Goal: Communication & Community: Participate in discussion

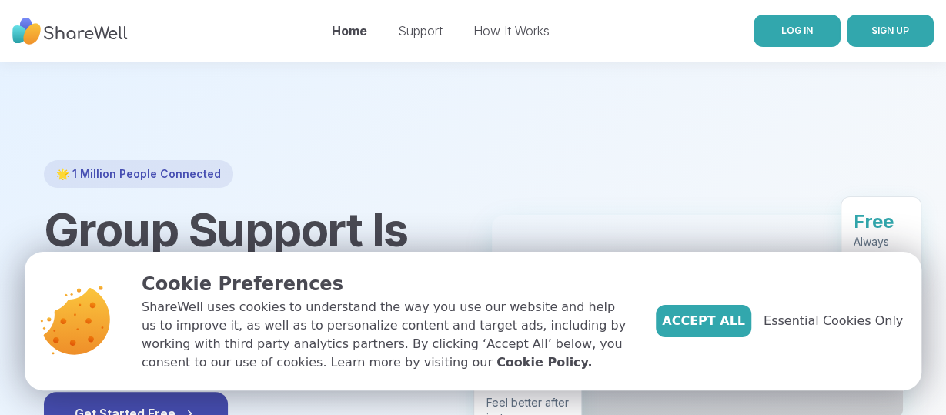
click at [812, 36] on link "LOG IN" at bounding box center [797, 31] width 87 height 32
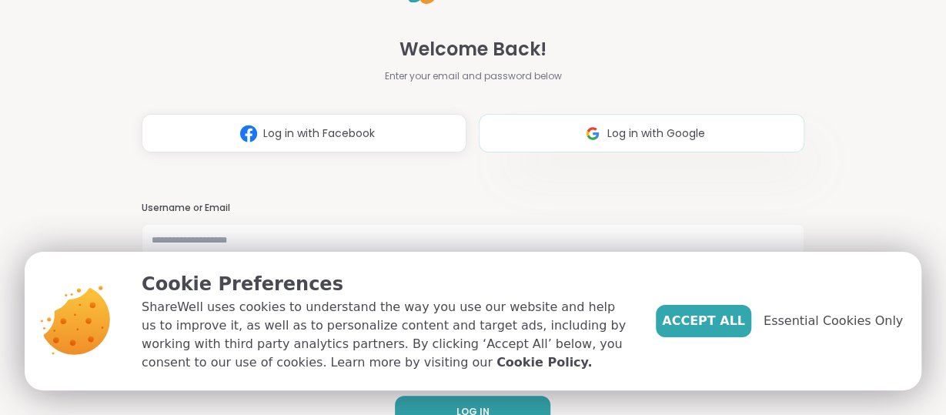
click at [655, 132] on span "Log in with Google" at bounding box center [657, 134] width 98 height 16
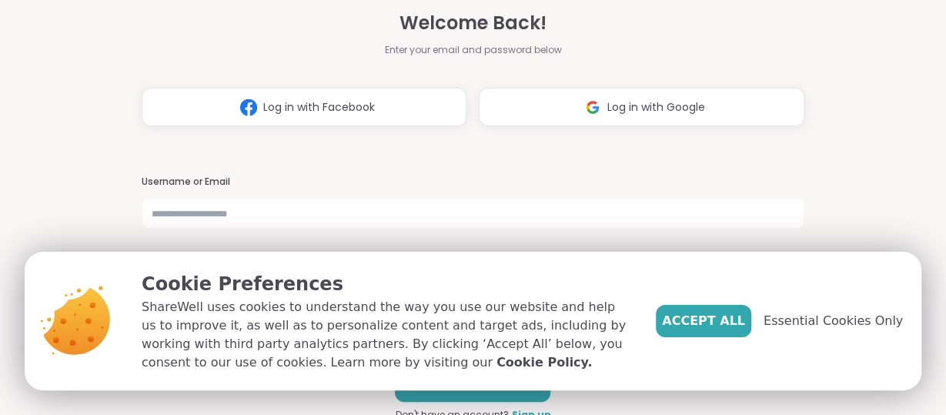
scroll to position [32, 0]
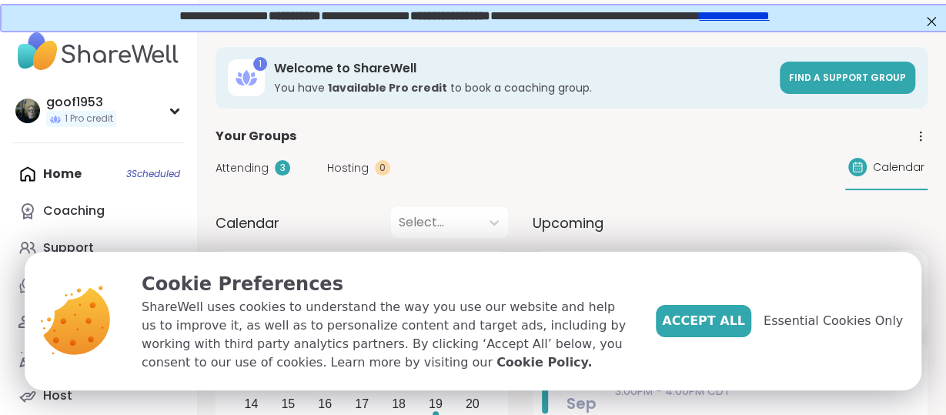
click at [162, 175] on div "Home 3 Scheduled Coaching Support Chat 49 Friends Activity 8 Host" at bounding box center [98, 285] width 172 height 259
click at [832, 321] on span "Essential Cookies Only" at bounding box center [833, 321] width 139 height 18
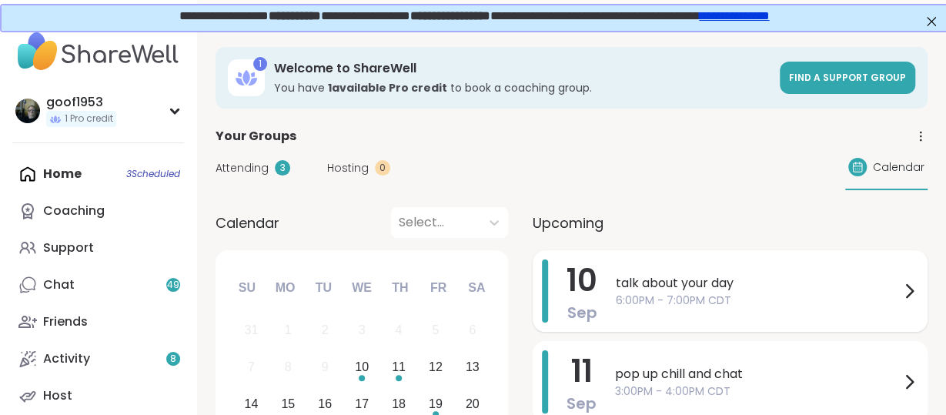
click at [683, 287] on span "talk about your day" at bounding box center [758, 283] width 284 height 18
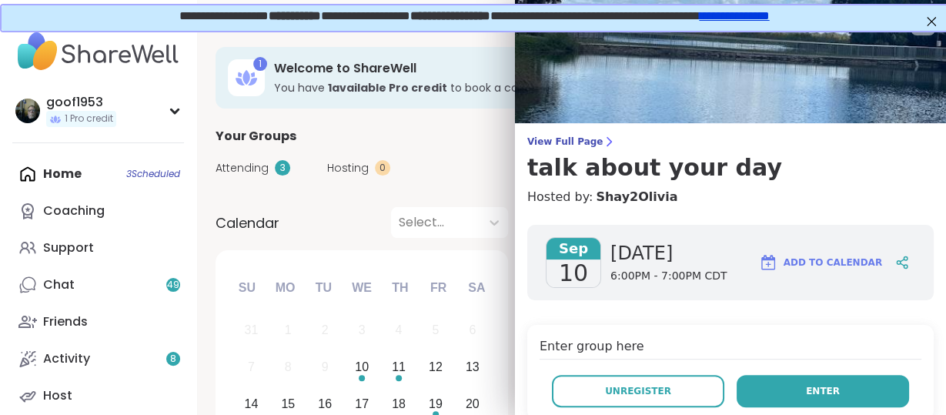
click at [818, 390] on span "Enter" at bounding box center [823, 391] width 34 height 14
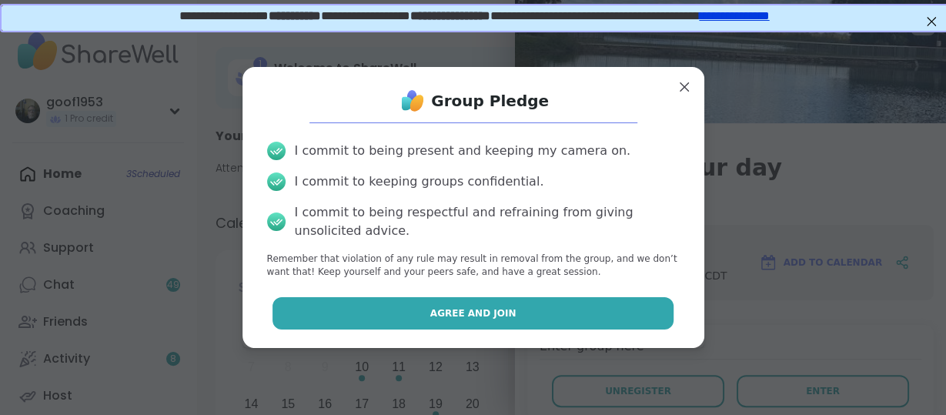
click at [475, 319] on span "Agree and Join" at bounding box center [473, 313] width 86 height 14
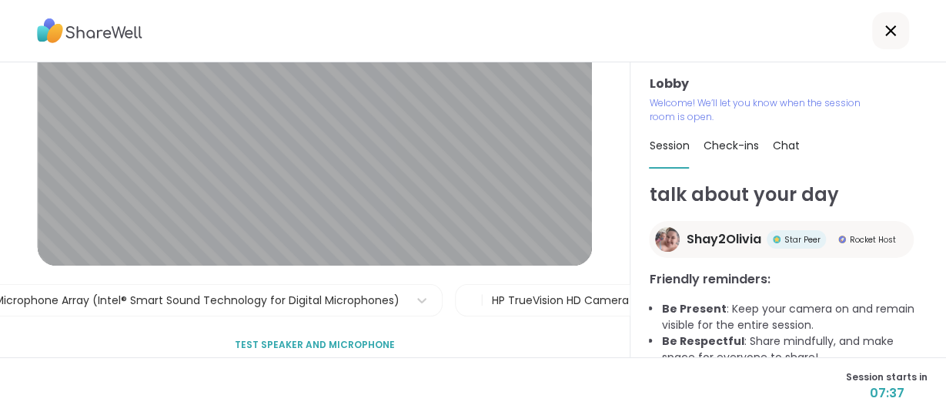
scroll to position [136, 0]
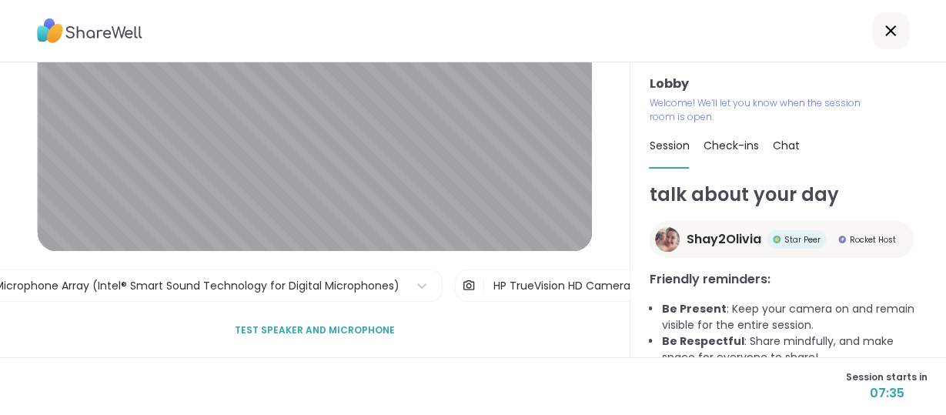
click at [321, 331] on span "Test speaker and microphone" at bounding box center [315, 330] width 160 height 14
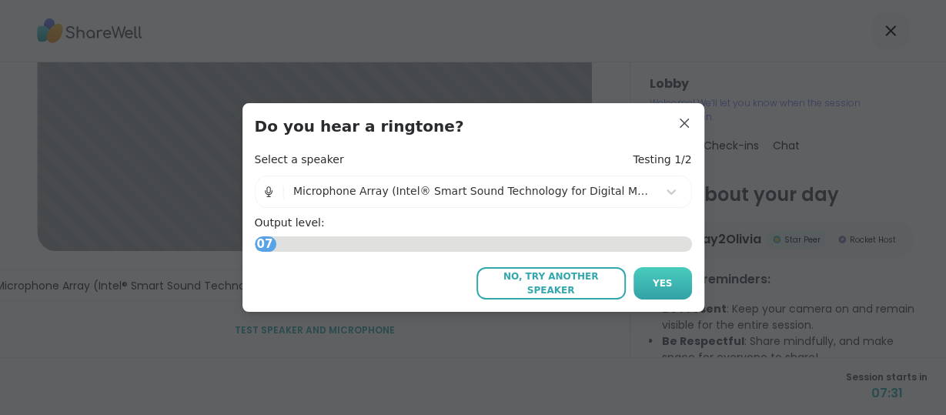
click at [663, 284] on span "Yes" at bounding box center [663, 283] width 20 height 14
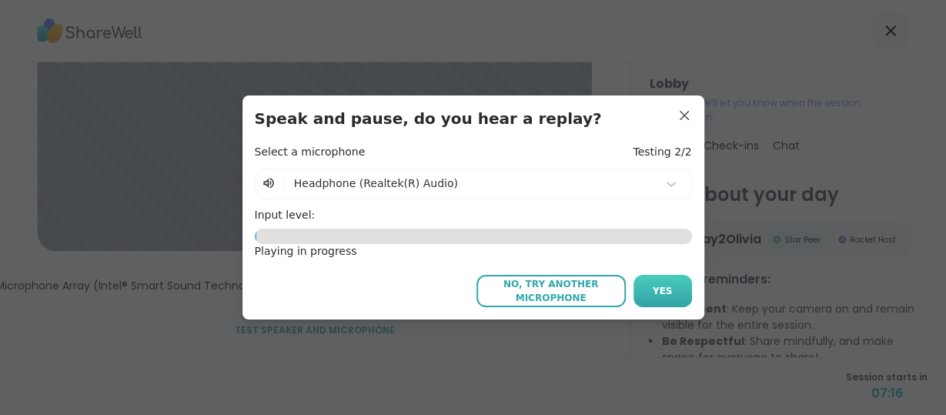
click at [657, 296] on span "Yes" at bounding box center [663, 291] width 20 height 14
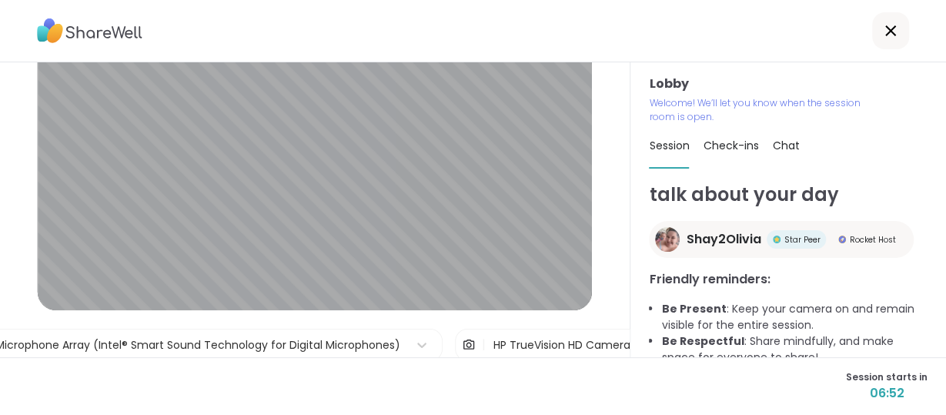
scroll to position [34, 0]
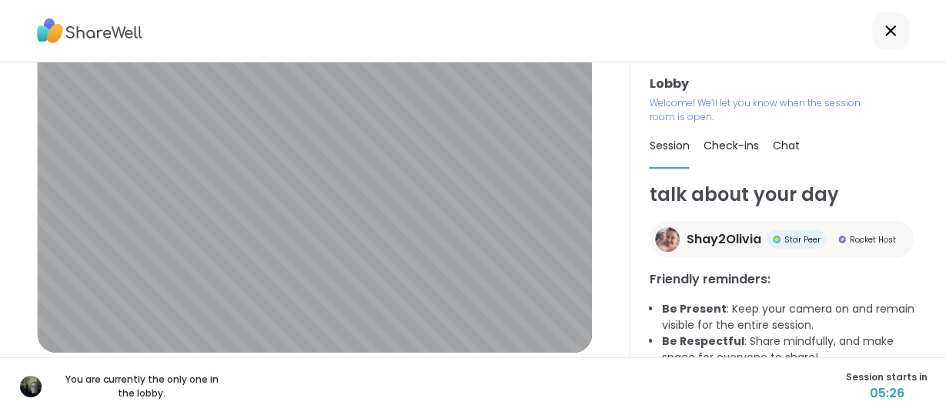
click at [742, 148] on span "Check-ins" at bounding box center [730, 145] width 55 height 15
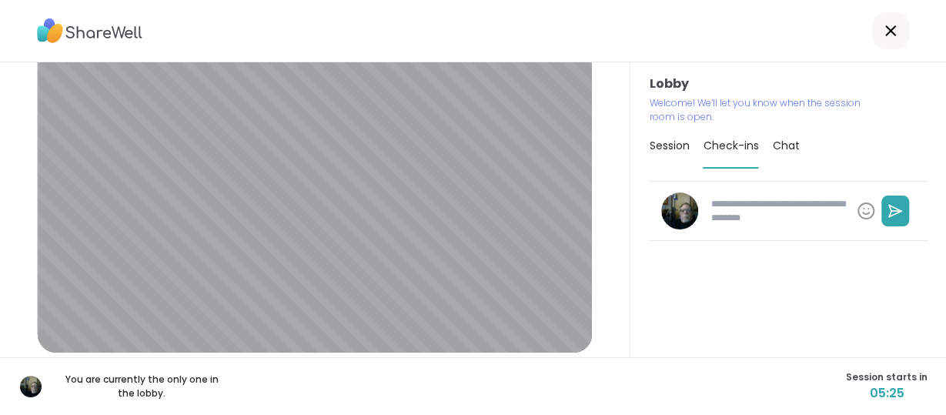
type textarea "*"
click at [784, 149] on span "Chat" at bounding box center [785, 145] width 27 height 15
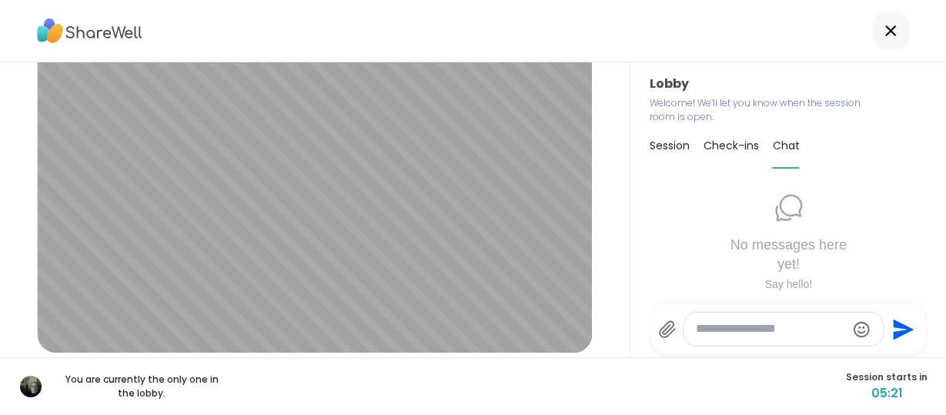
click at [677, 152] on span "Session" at bounding box center [669, 145] width 40 height 15
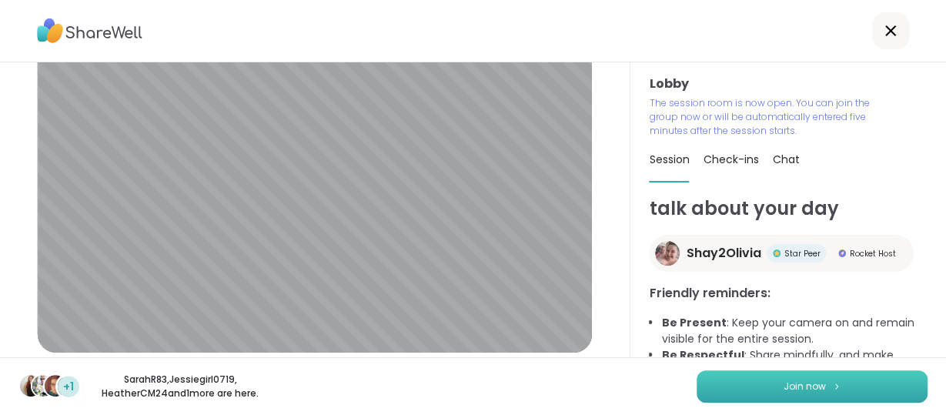
click at [802, 387] on span "Join now" at bounding box center [805, 387] width 42 height 14
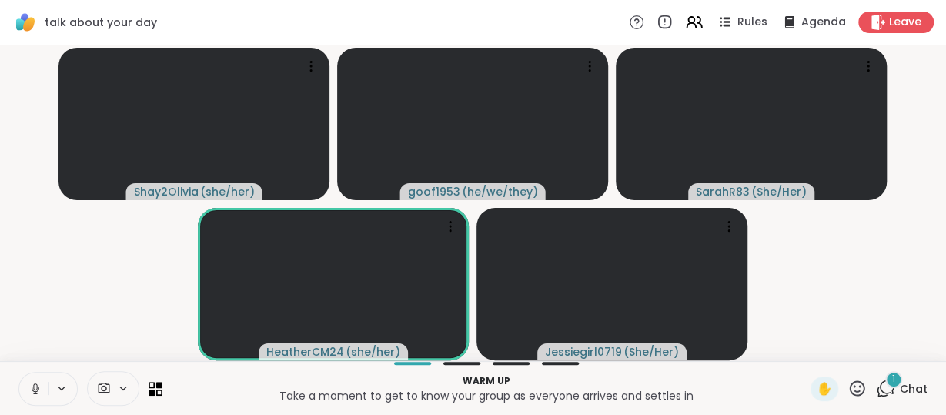
click at [910, 64] on video-player-container "Shay2Olivia ( she/her ) goof1953 ( he/we/they ) SarahR83 ( She/Her ) HeatherCM2…" at bounding box center [473, 203] width 928 height 303
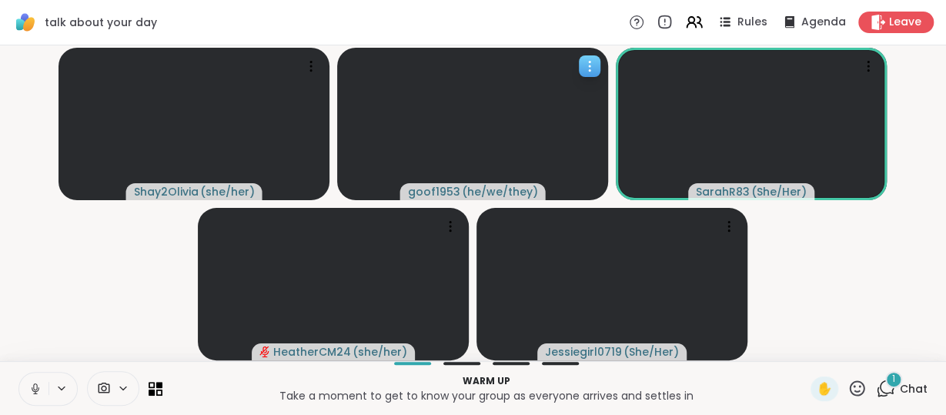
click at [406, 99] on div at bounding box center [472, 124] width 271 height 152
click at [85, 279] on video-player-container "Shay2Olivia ( she/her ) goof1953 ( he/we/they ) SarahR83 ( She/Her ) HeatherCM2…" at bounding box center [473, 203] width 928 height 303
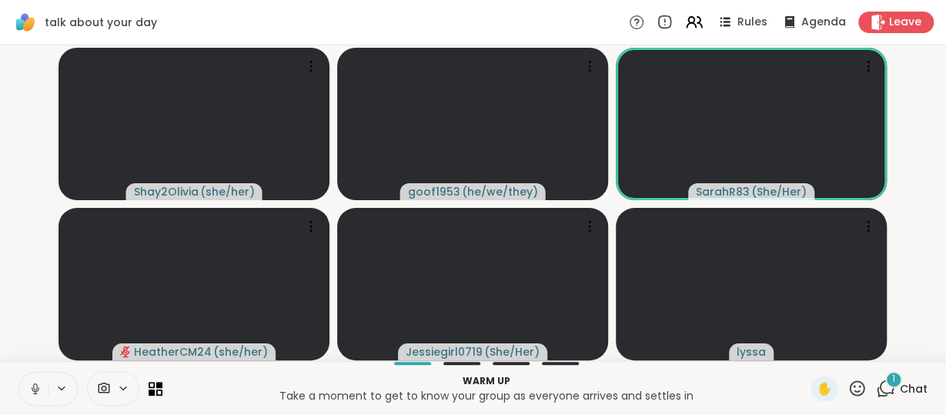
click at [921, 387] on span "Chat" at bounding box center [914, 388] width 28 height 15
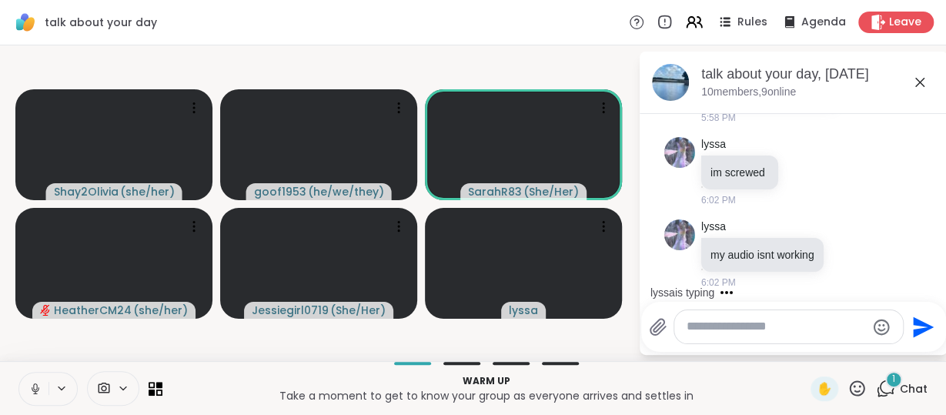
scroll to position [270, 0]
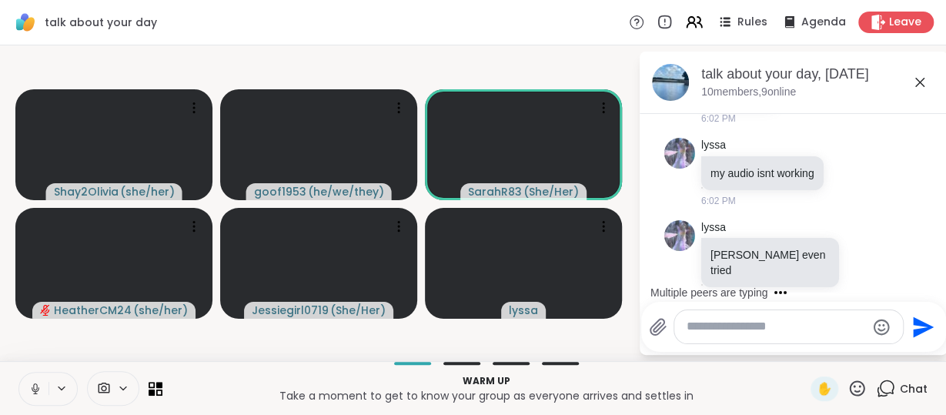
click at [895, 387] on icon at bounding box center [885, 388] width 19 height 19
